Goal: Task Accomplishment & Management: Use online tool/utility

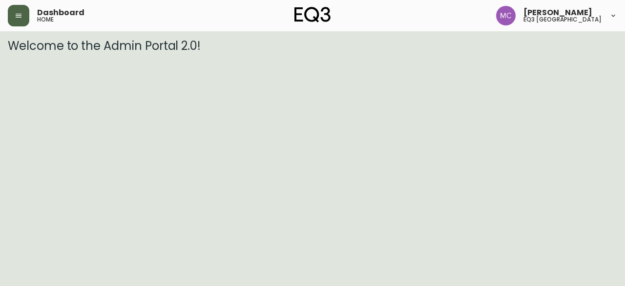
click at [15, 10] on button "button" at bounding box center [18, 15] width 21 height 21
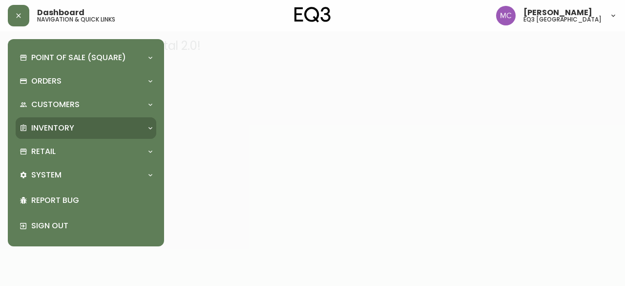
click at [55, 128] on p "Inventory" at bounding box center [52, 128] width 43 height 11
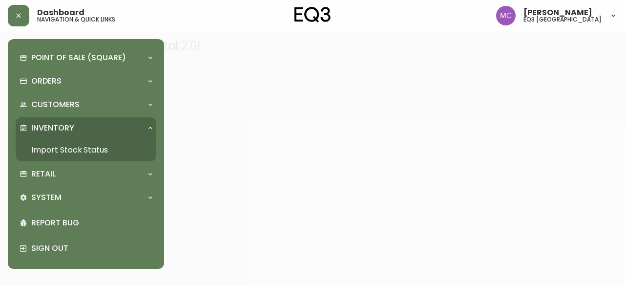
click at [85, 151] on link "Import Stock Status" at bounding box center [86, 150] width 141 height 22
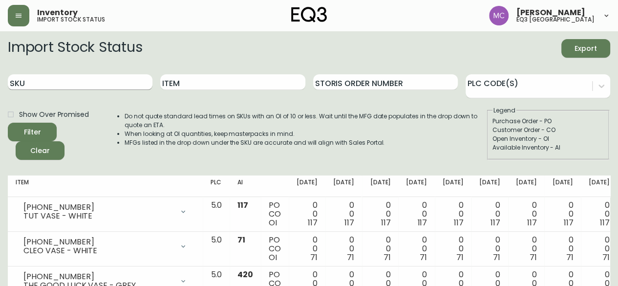
click at [68, 77] on input "SKU" at bounding box center [80, 82] width 145 height 16
paste input "[PHONE_NUMBER]"
type input "[PHONE_NUMBER]"
click at [8, 123] on button "Filter" at bounding box center [32, 132] width 49 height 19
click at [68, 77] on input "[PHONE_NUMBER]" at bounding box center [80, 82] width 145 height 16
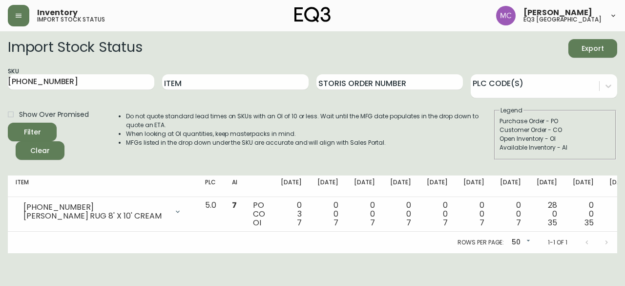
click at [63, 71] on div "SKU [PHONE_NUMBER]" at bounding box center [81, 82] width 146 height 32
drag, startPoint x: 63, startPoint y: 81, endPoint x: 0, endPoint y: 73, distance: 63.5
click at [0, 73] on main "Import Stock Status Export SKU [PHONE_NUMBER] Item Storis Order Number PLC Code…" at bounding box center [312, 142] width 625 height 222
paste input "[PHONE_NUMBER]"
type input "[PHONE_NUMBER]"
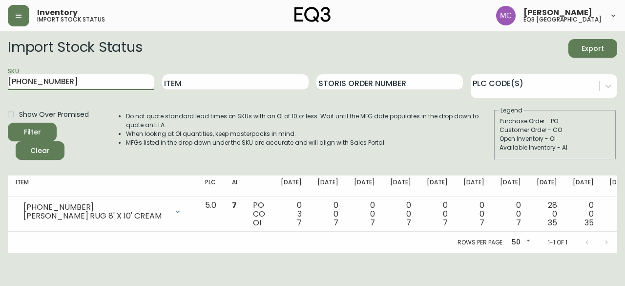
click at [8, 123] on button "Filter" at bounding box center [32, 132] width 49 height 19
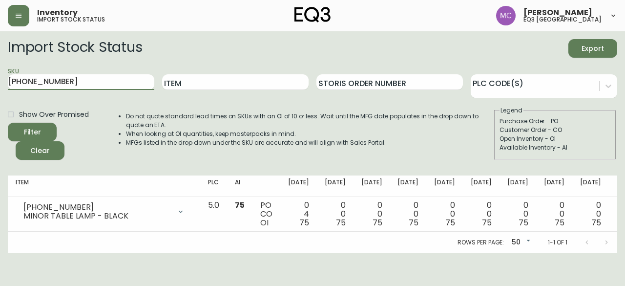
drag, startPoint x: 57, startPoint y: 78, endPoint x: 0, endPoint y: 69, distance: 57.3
click at [0, 69] on main "Import Stock Status Export SKU [PHONE_NUMBER] Item Storis Order Number PLC Code…" at bounding box center [312, 142] width 625 height 222
paste input "[PHONE_NUMBER]"
type input "[PHONE_NUMBER]"
click at [8, 123] on button "Filter" at bounding box center [32, 132] width 49 height 19
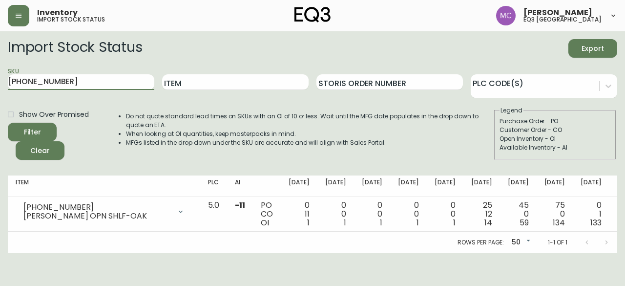
drag, startPoint x: 68, startPoint y: 80, endPoint x: 0, endPoint y: 72, distance: 68.9
click at [0, 72] on main "Import Stock Status Export SKU [PHONE_NUMBER] Item Storis Order Number PLC Code…" at bounding box center [312, 142] width 625 height 222
paste input "[PHONE_NUMBER]"
type input "[PHONE_NUMBER]"
click at [8, 123] on button "Filter" at bounding box center [32, 132] width 49 height 19
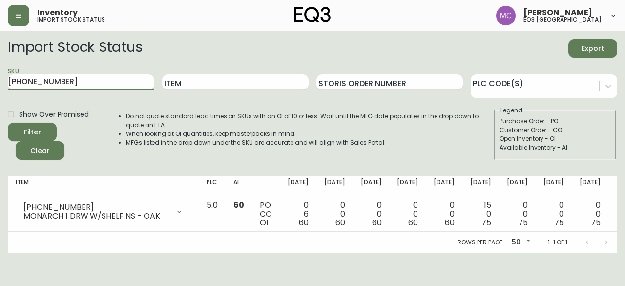
drag, startPoint x: 58, startPoint y: 85, endPoint x: 0, endPoint y: 60, distance: 63.0
click at [0, 60] on main "Import Stock Status Export SKU [PHONE_NUMBER] Item Storis Order Number PLC Code…" at bounding box center [312, 142] width 625 height 222
paste input "[PHONE_NUMBER]"
type input "[PHONE_NUMBER]"
click at [8, 123] on button "Filter" at bounding box center [32, 132] width 49 height 19
